Goal: Use online tool/utility

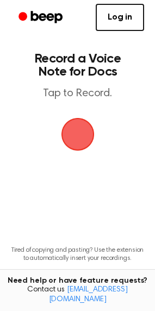
click at [73, 130] on span "button" at bounding box center [77, 133] width 55 height 55
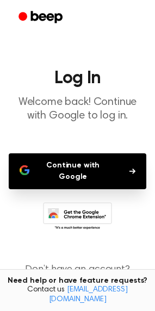
click at [135, 163] on button "Continue with Google" at bounding box center [77, 171] width 137 height 36
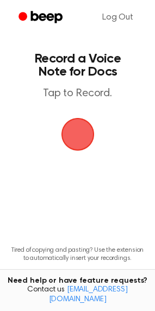
click at [79, 129] on span "button" at bounding box center [77, 134] width 61 height 61
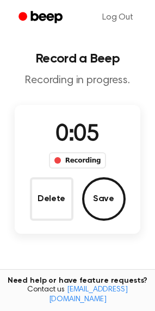
scroll to position [17, 0]
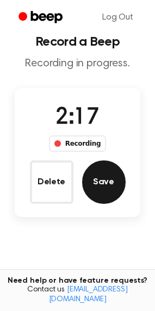
click at [104, 195] on button "Save" at bounding box center [103, 181] width 43 height 43
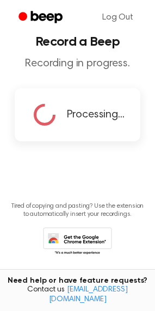
scroll to position [0, 0]
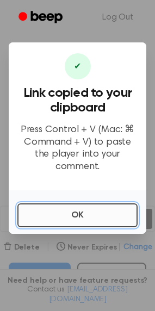
click at [69, 206] on button "OK" at bounding box center [77, 215] width 120 height 24
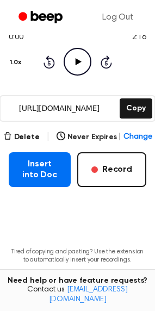
scroll to position [116, 0]
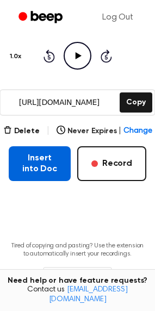
click at [31, 173] on button "Insert into Doc" at bounding box center [40, 163] width 62 height 35
